Goal: Transaction & Acquisition: Book appointment/travel/reservation

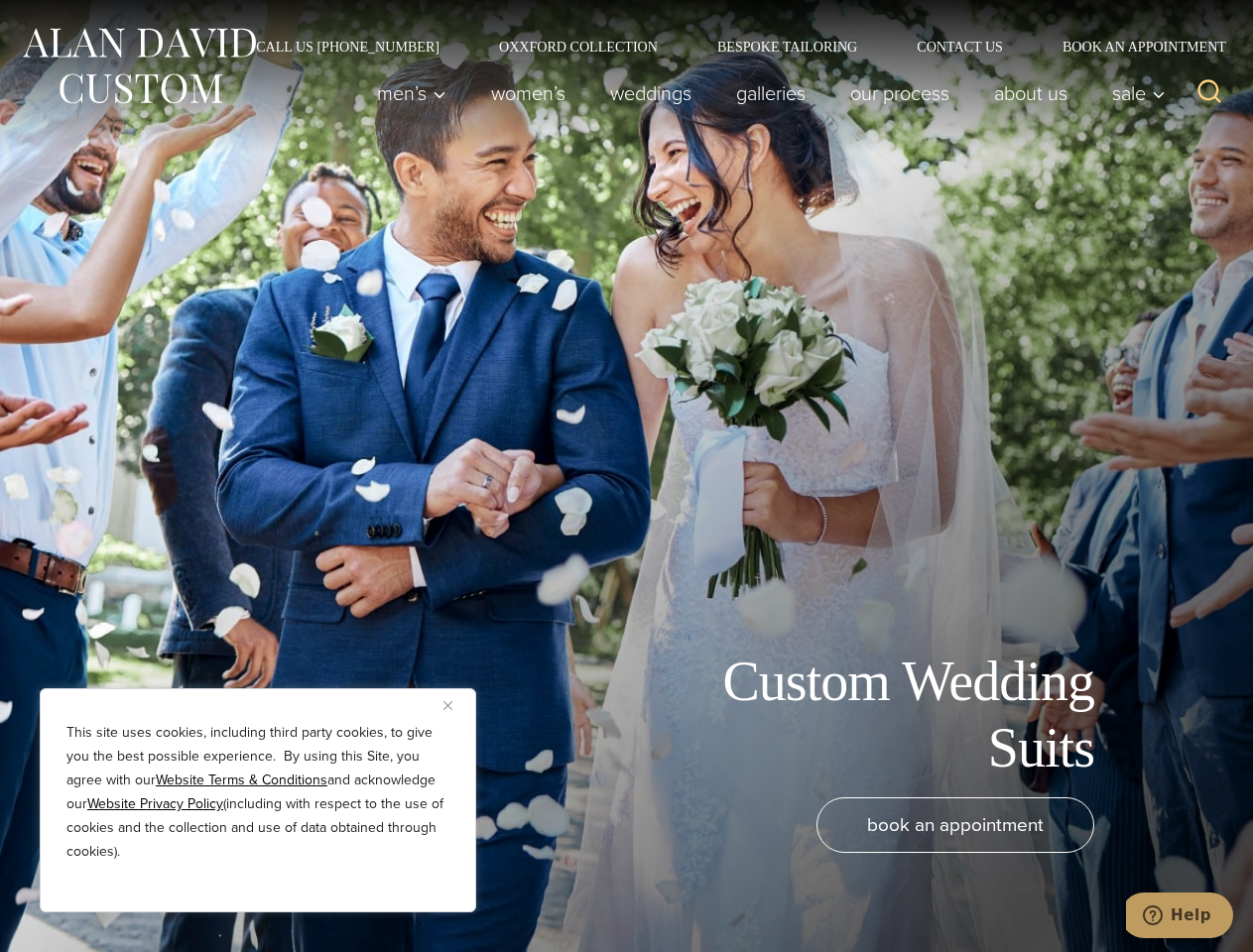
click at [626, 476] on div "Custom Wedding Suits book an appointment" at bounding box center [626, 476] width 1253 height 952
click at [455, 705] on button "Close" at bounding box center [455, 705] width 24 height 24
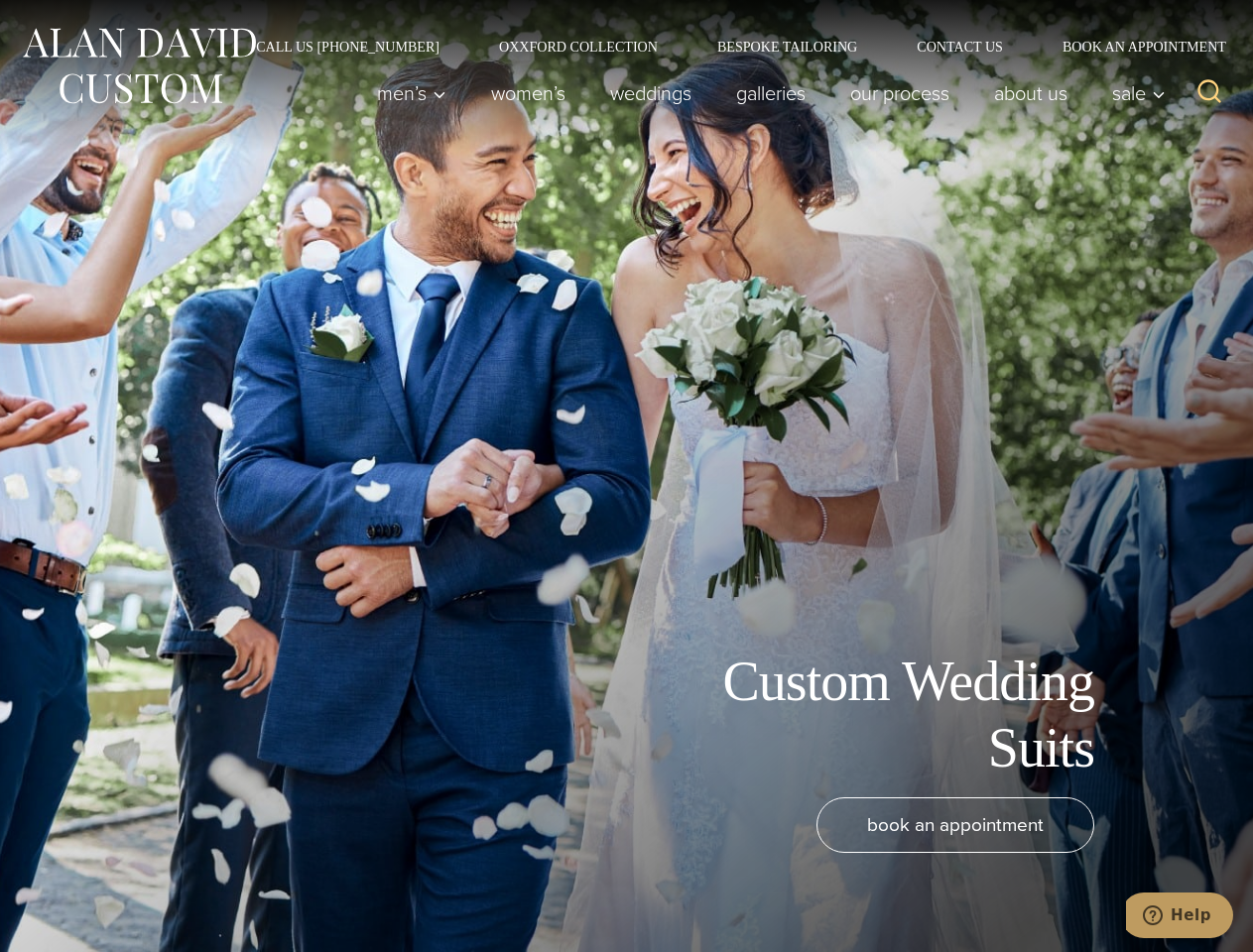
click at [258, 886] on div "book an appointment" at bounding box center [597, 865] width 1154 height 135
click at [1209, 93] on icon "Search" at bounding box center [1209, 91] width 29 height 29
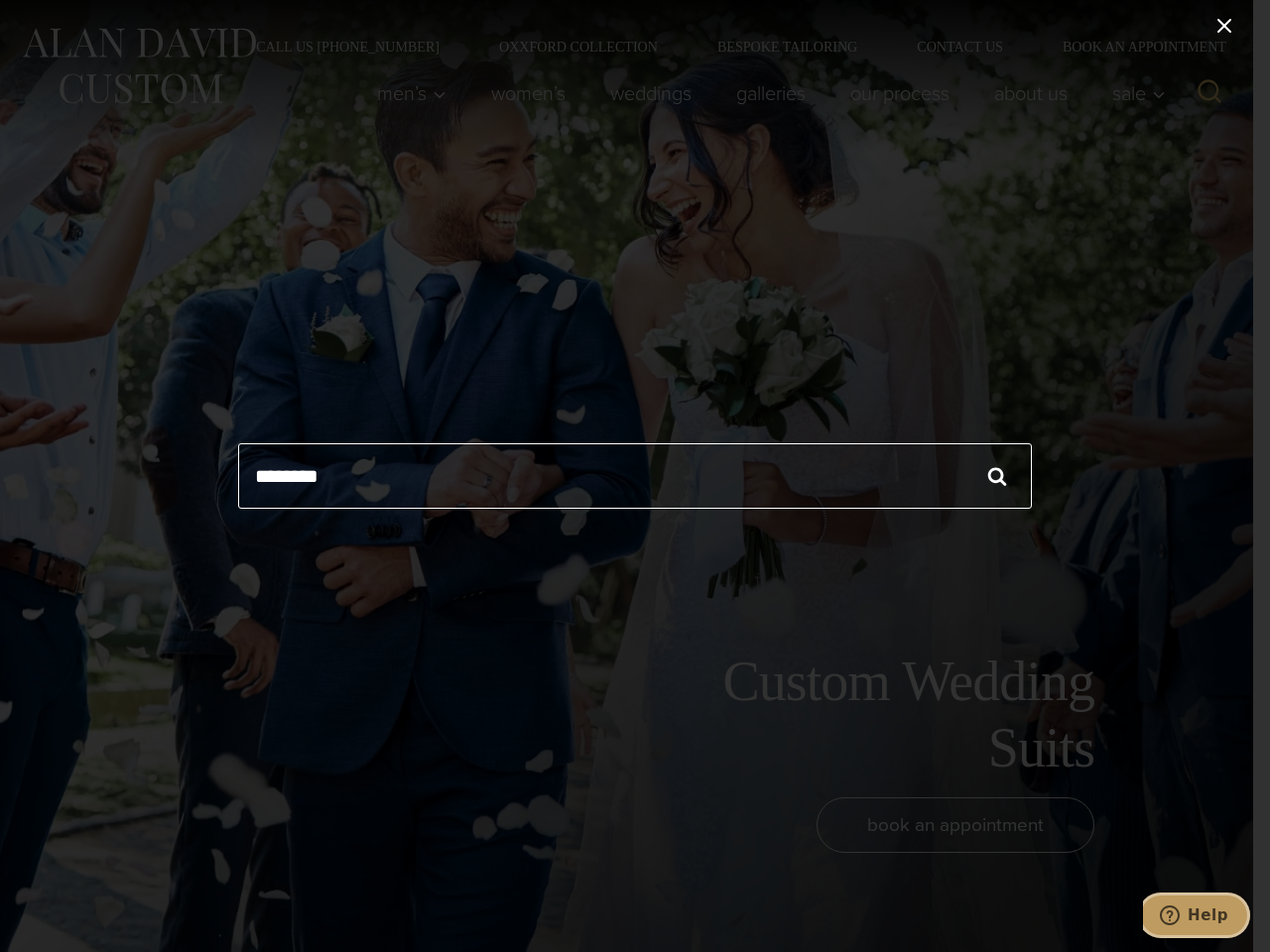
click at [1179, 916] on icon "Help" at bounding box center [1170, 916] width 20 height 20
